Goal: Information Seeking & Learning: Learn about a topic

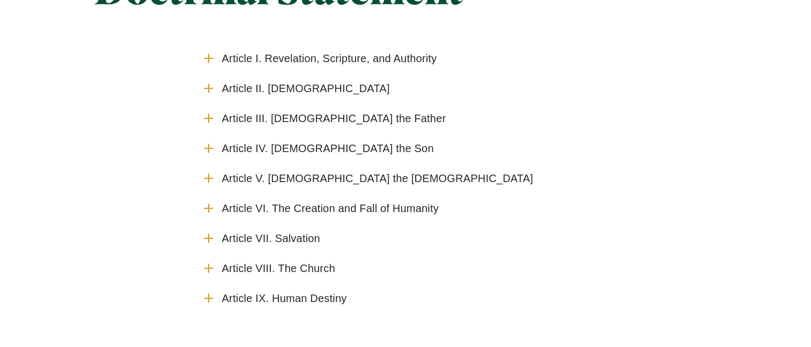
scroll to position [139, 0]
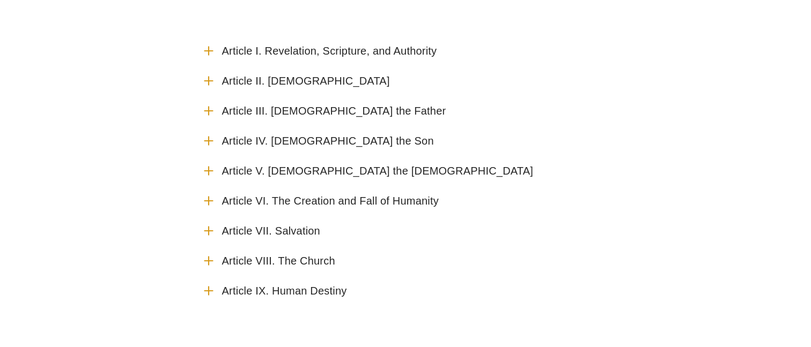
click at [209, 52] on icon "Accordion" at bounding box center [209, 51] width 14 height 14
click at [0, 0] on input "Article I. Revelation, Scripture, and Authority" at bounding box center [0, 0] width 0 height 0
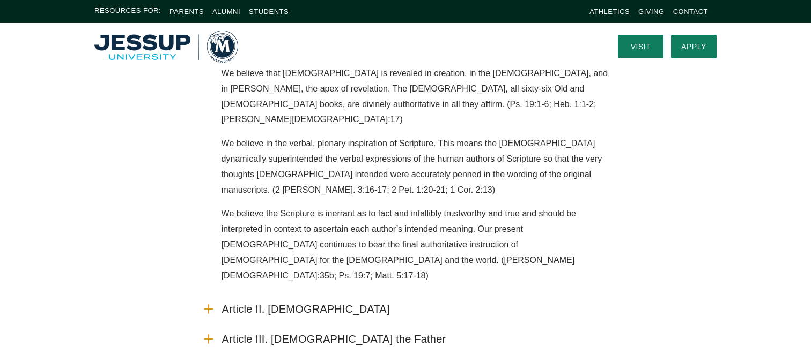
scroll to position [0, 0]
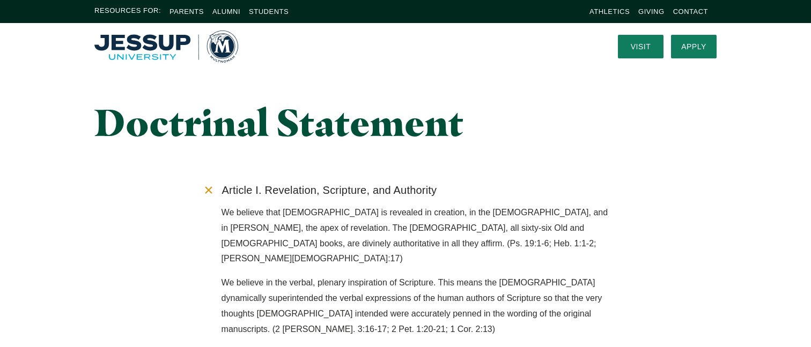
click at [131, 76] on div "Doctrinal Statement" at bounding box center [405, 123] width 686 height 106
